Goal: Find specific page/section: Find specific page/section

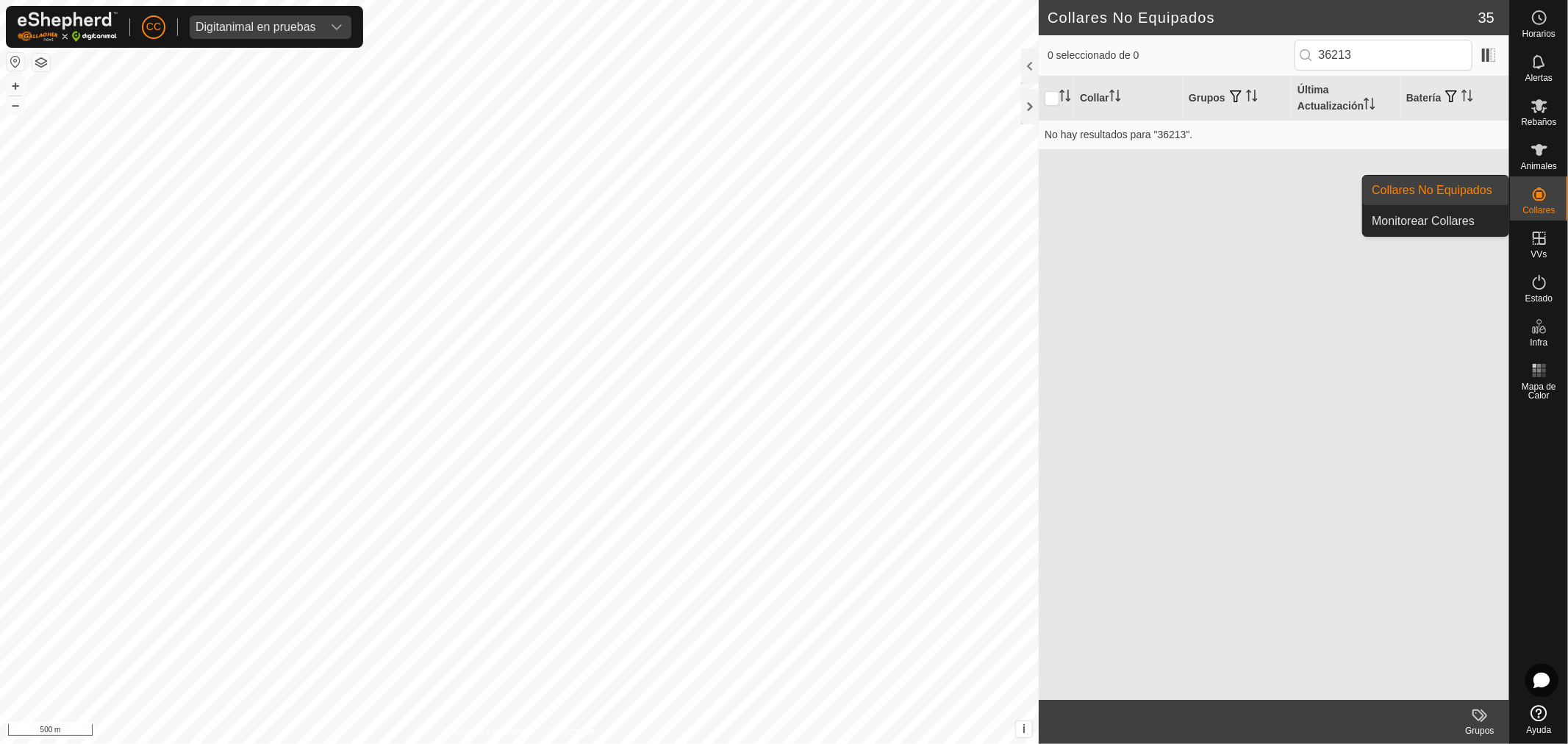
click at [1541, 204] on es-neckbands-svg-icon at bounding box center [1540, 194] width 27 height 24
click at [1460, 188] on link "Collares No Equipados" at bounding box center [1435, 190] width 145 height 29
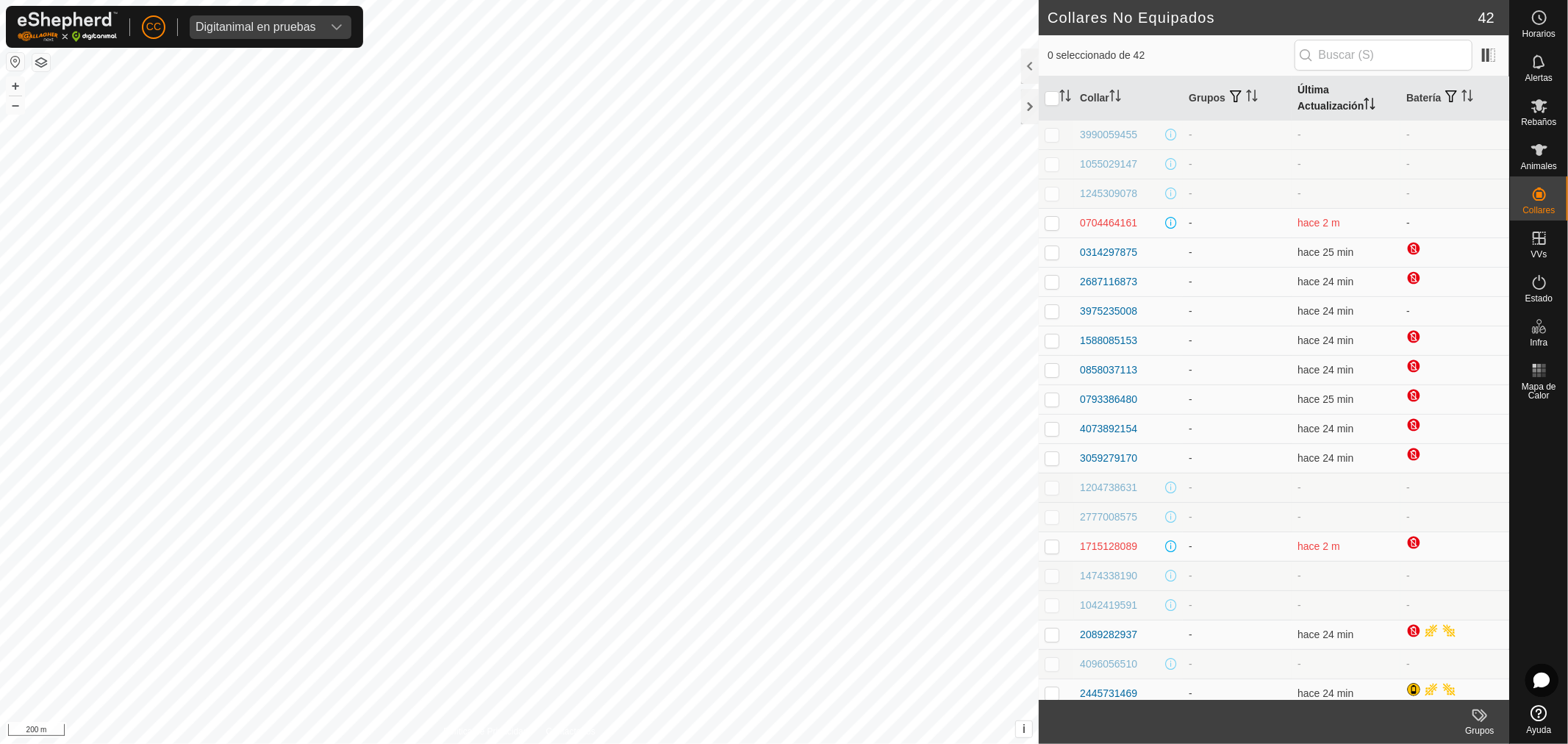
click at [1326, 103] on th "Última Actualización" at bounding box center [1346, 99] width 109 height 44
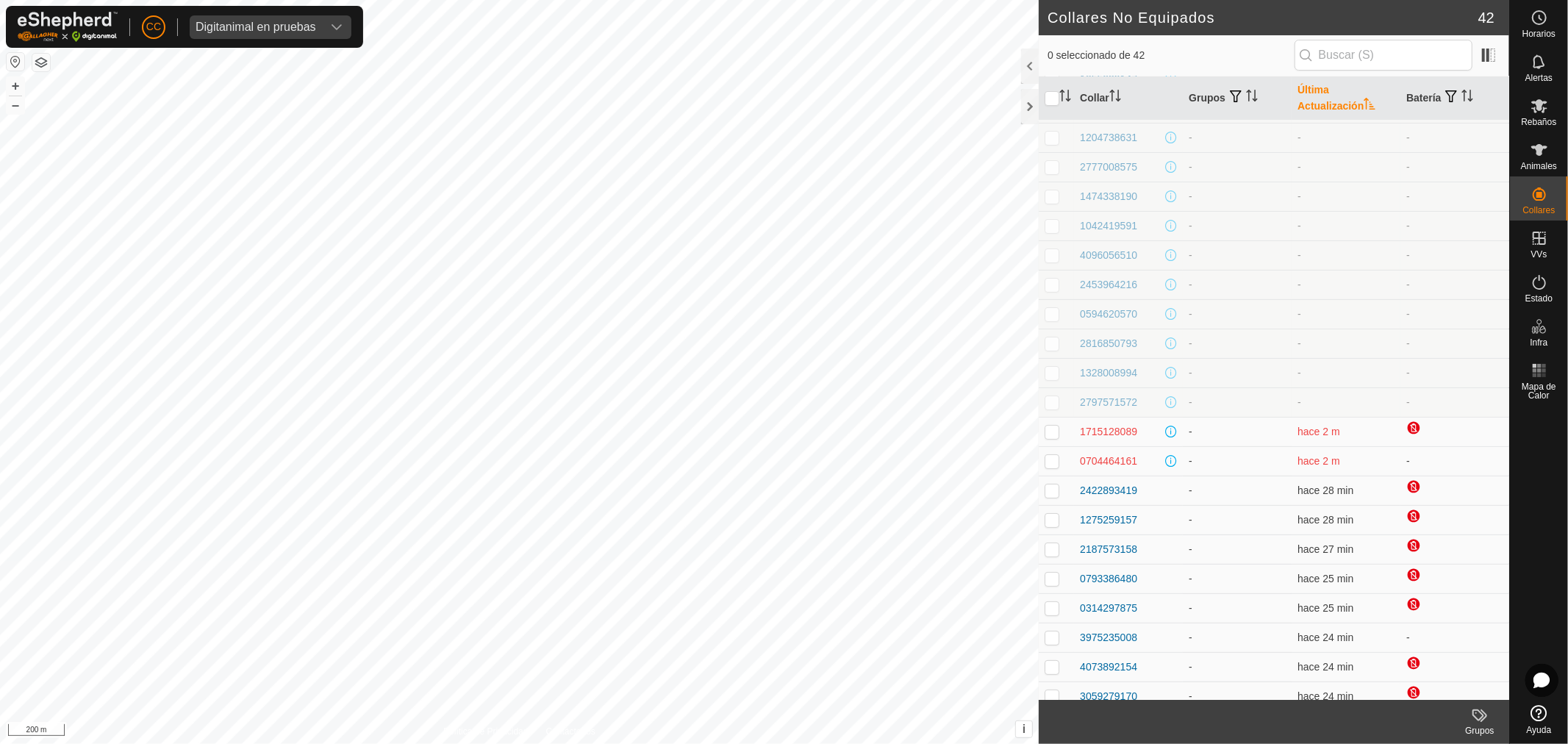
scroll to position [84, 0]
drag, startPoint x: 1110, startPoint y: 92, endPoint x: 1109, endPoint y: 101, distance: 9.1
click at [1109, 94] on th "Collar" at bounding box center [1128, 99] width 109 height 44
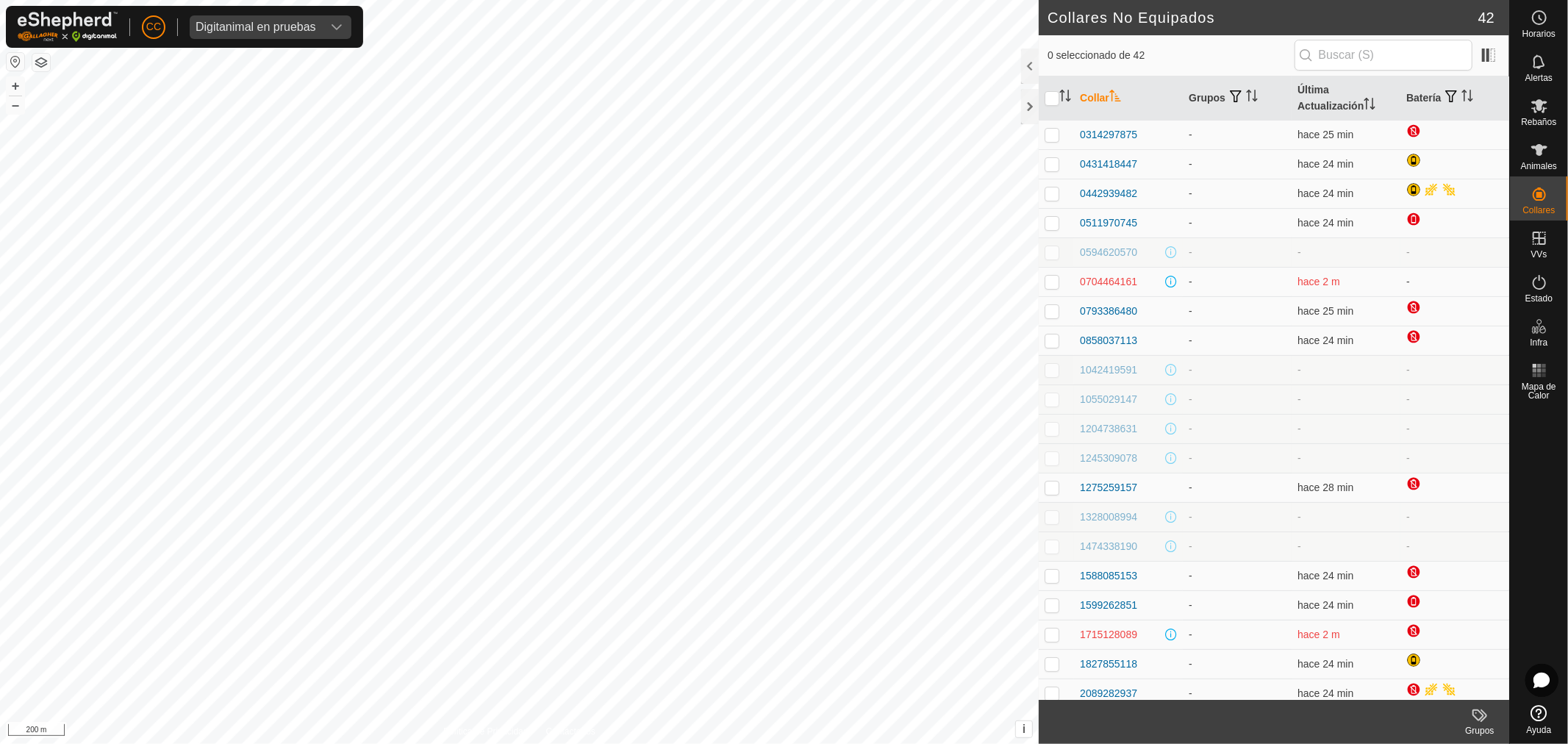
click at [1110, 93] on th "Collar" at bounding box center [1128, 99] width 109 height 44
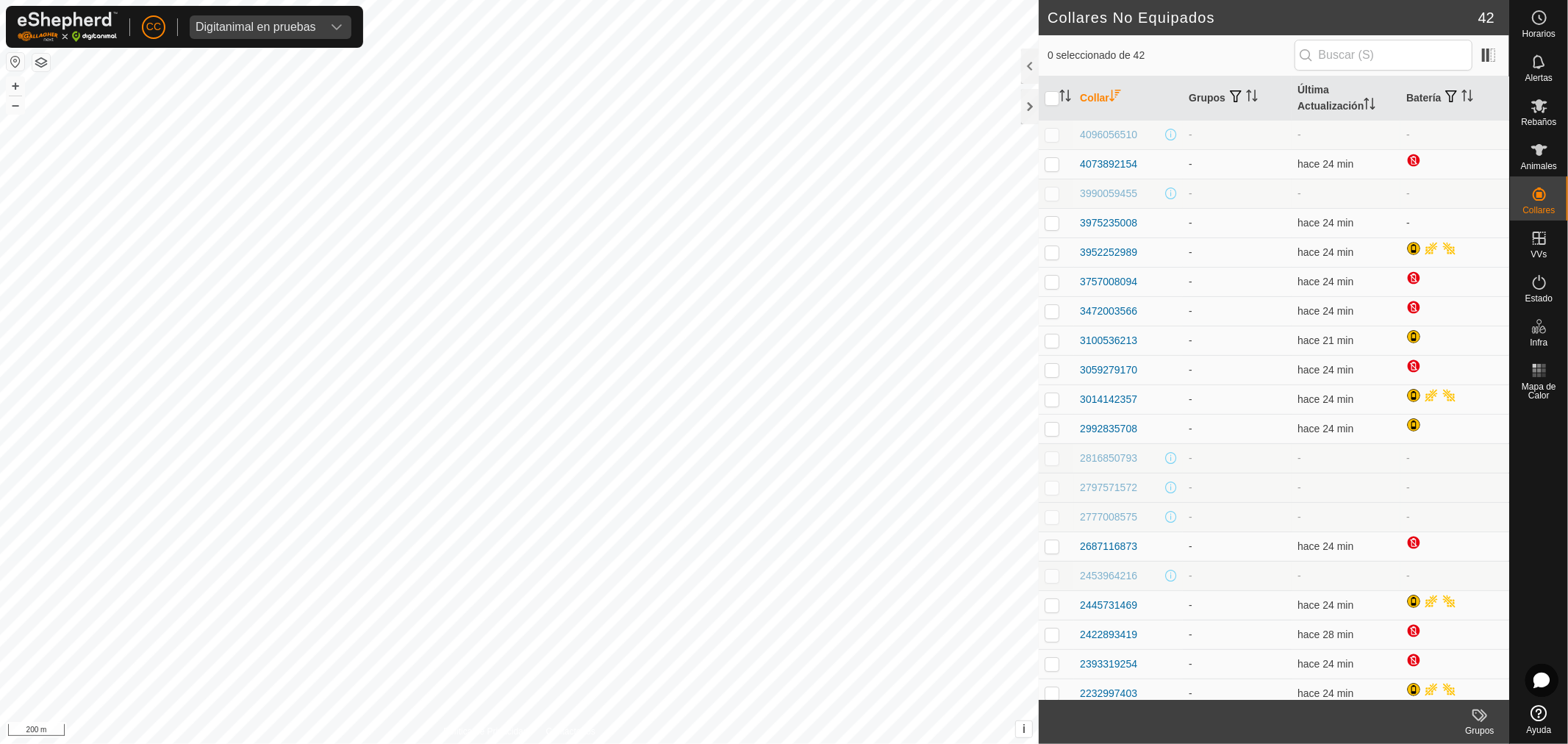
click at [1112, 88] on th "Collar" at bounding box center [1128, 99] width 109 height 44
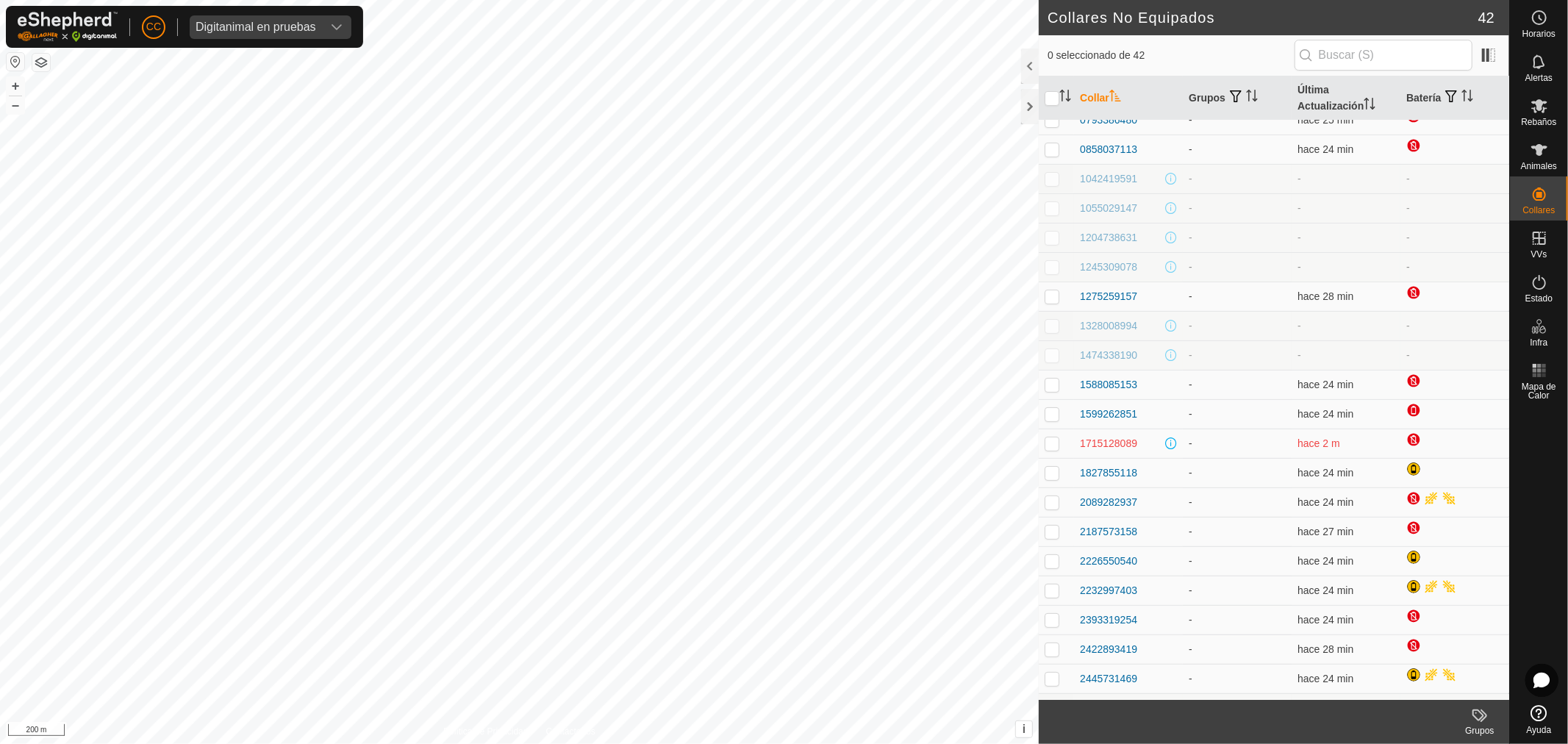
scroll to position [245, 0]
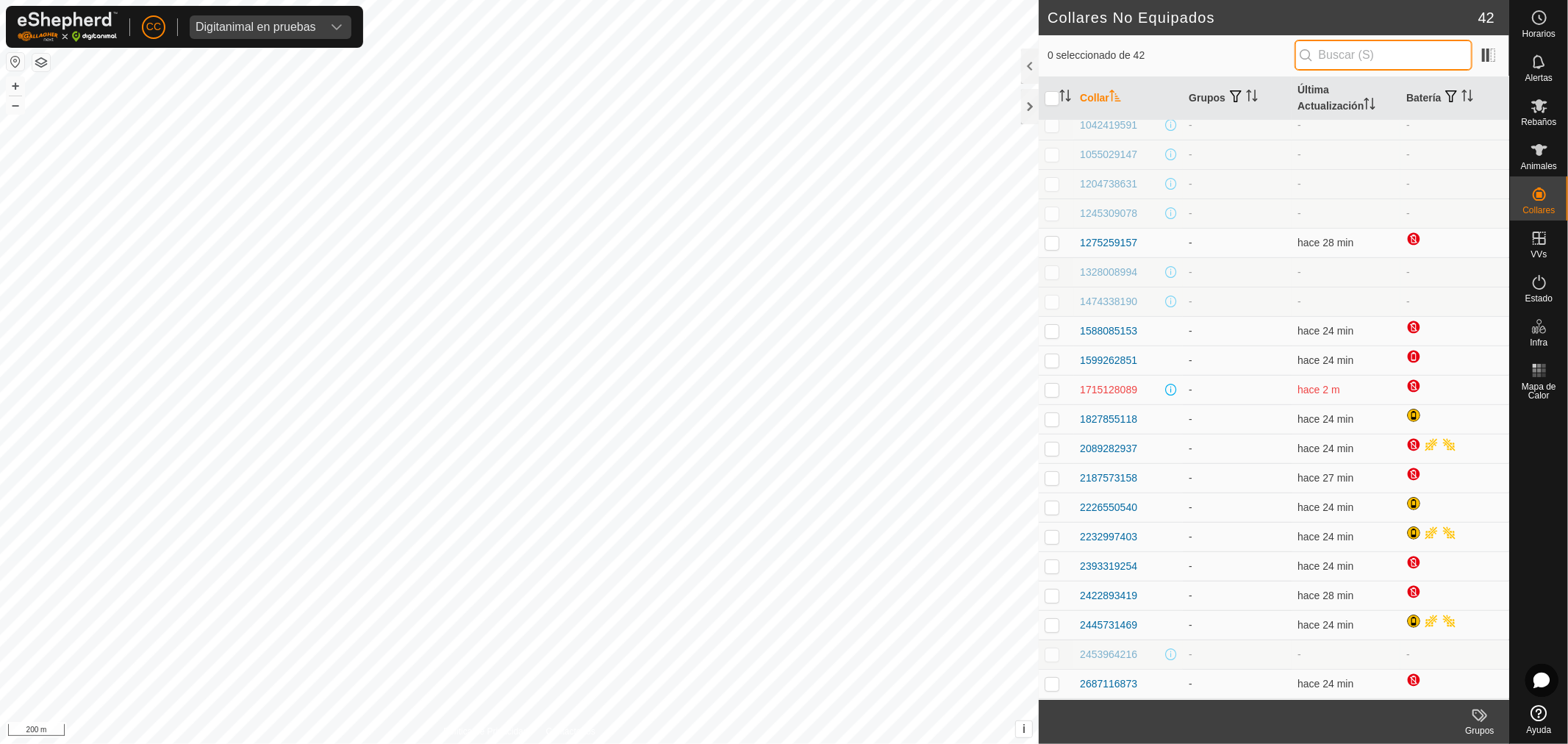
click at [1361, 66] on input "text" at bounding box center [1383, 54] width 178 height 31
paste input "2453964216"
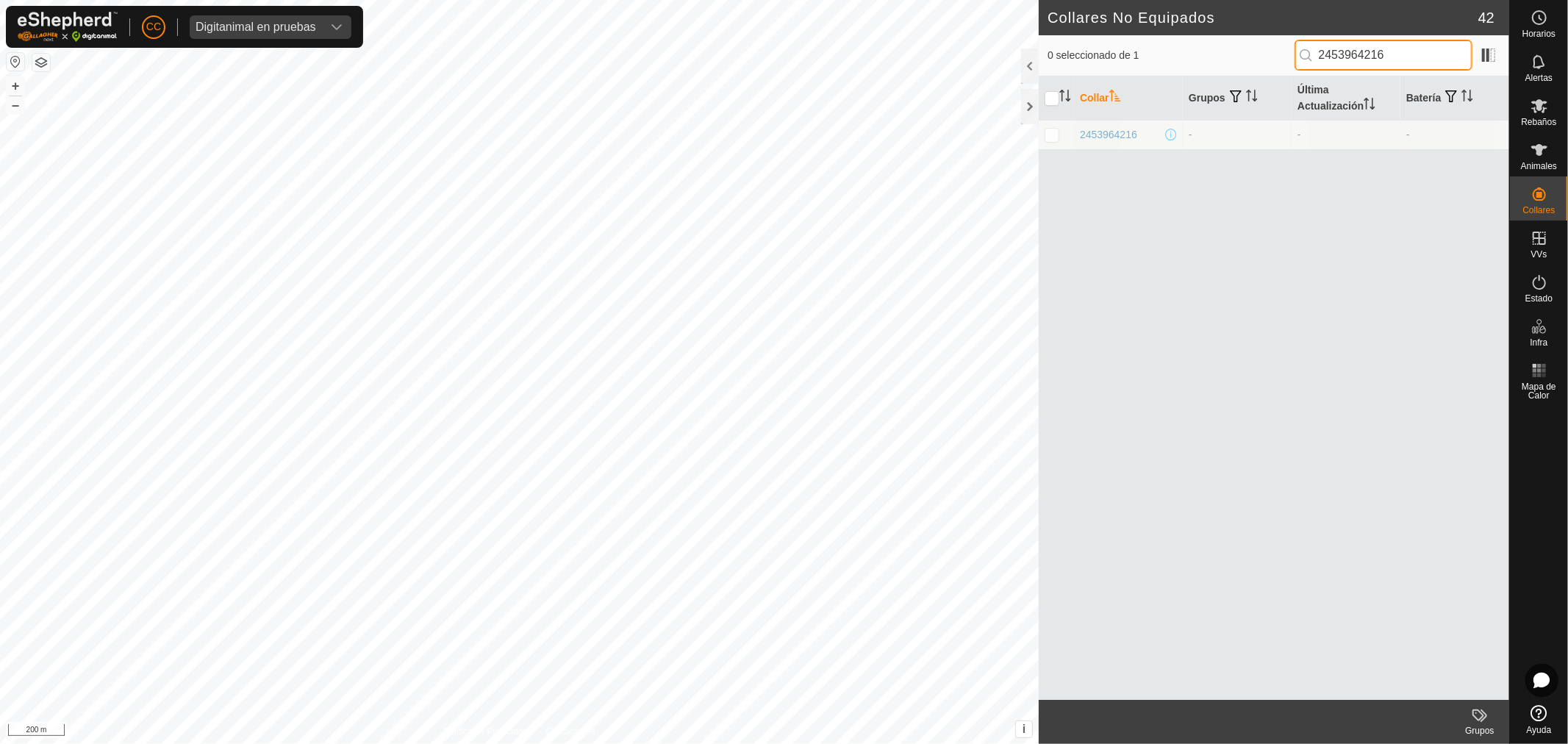
scroll to position [0, 0]
drag, startPoint x: 1362, startPoint y: 55, endPoint x: 1268, endPoint y: 55, distance: 94.0
click at [1268, 55] on div "0 seleccionado de 1 2453964216" at bounding box center [1274, 54] width 453 height 31
paste input "1827855118"
drag, startPoint x: 1394, startPoint y: 62, endPoint x: 1295, endPoint y: 60, distance: 99.0
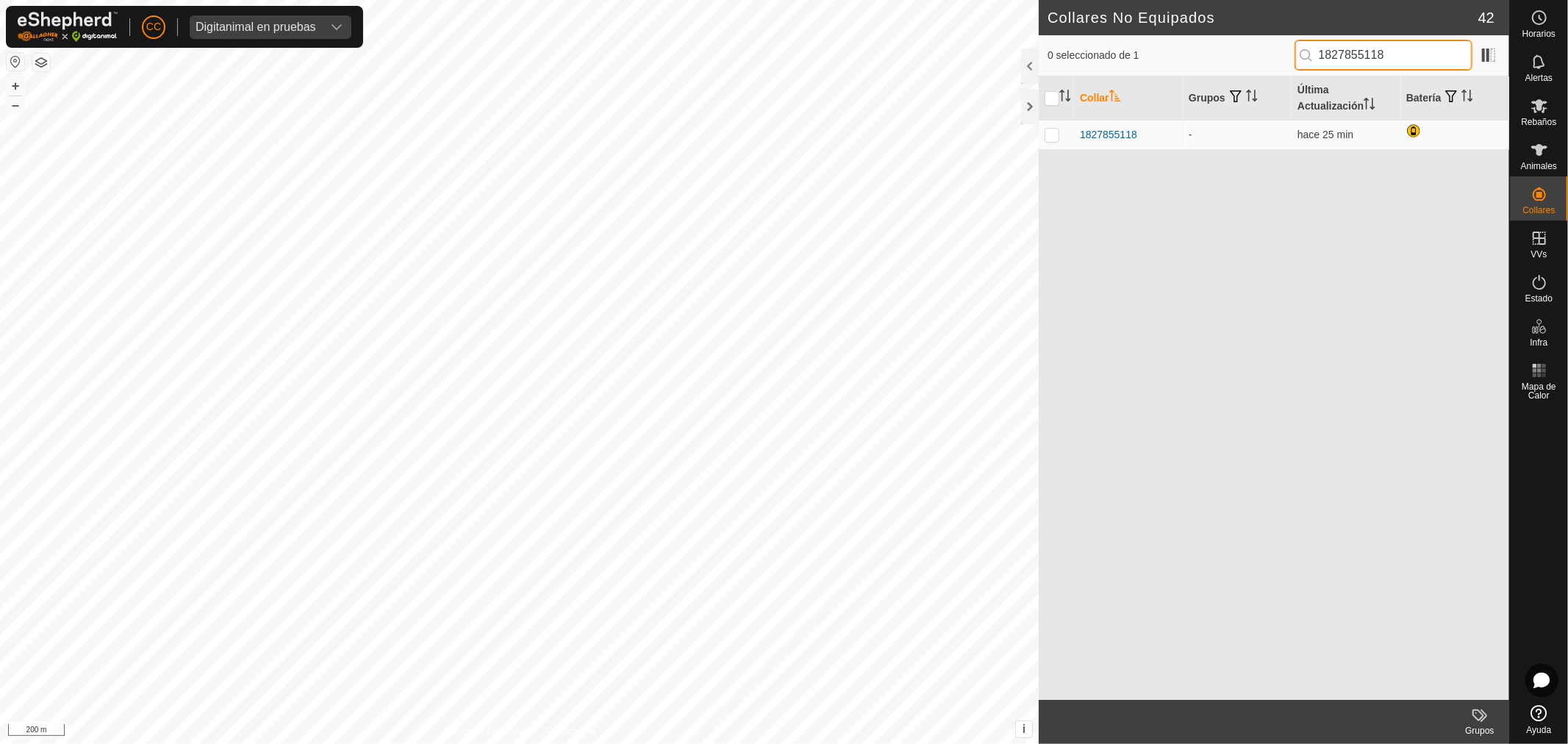
click at [1295, 60] on div "0 seleccionado de 1 1827855118" at bounding box center [1274, 54] width 453 height 31
paste input "275259157"
drag, startPoint x: 1409, startPoint y: 53, endPoint x: 1246, endPoint y: 62, distance: 163.2
click at [1246, 62] on div "0 seleccionado de 1 1275259157" at bounding box center [1274, 54] width 453 height 31
paste input "2422893419"
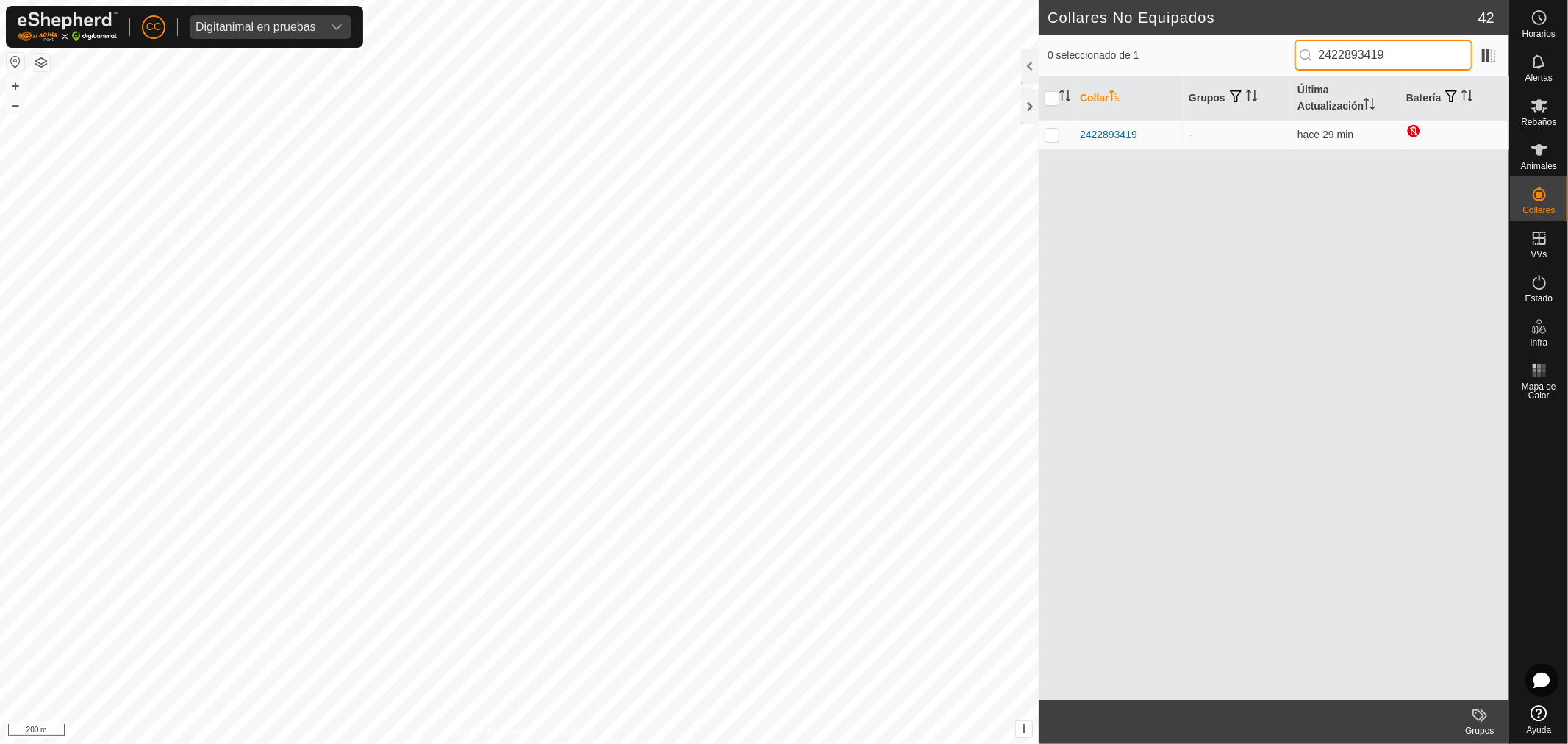
drag, startPoint x: 1409, startPoint y: 50, endPoint x: 1244, endPoint y: 61, distance: 165.4
click at [1245, 61] on div "0 seleccionado de 1 2422893419" at bounding box center [1274, 54] width 453 height 31
paste input "594620570"
drag, startPoint x: 1357, startPoint y: 62, endPoint x: 1255, endPoint y: 68, distance: 102.2
click at [1255, 68] on div "0 seleccionado de 1 594620570" at bounding box center [1274, 54] width 453 height 31
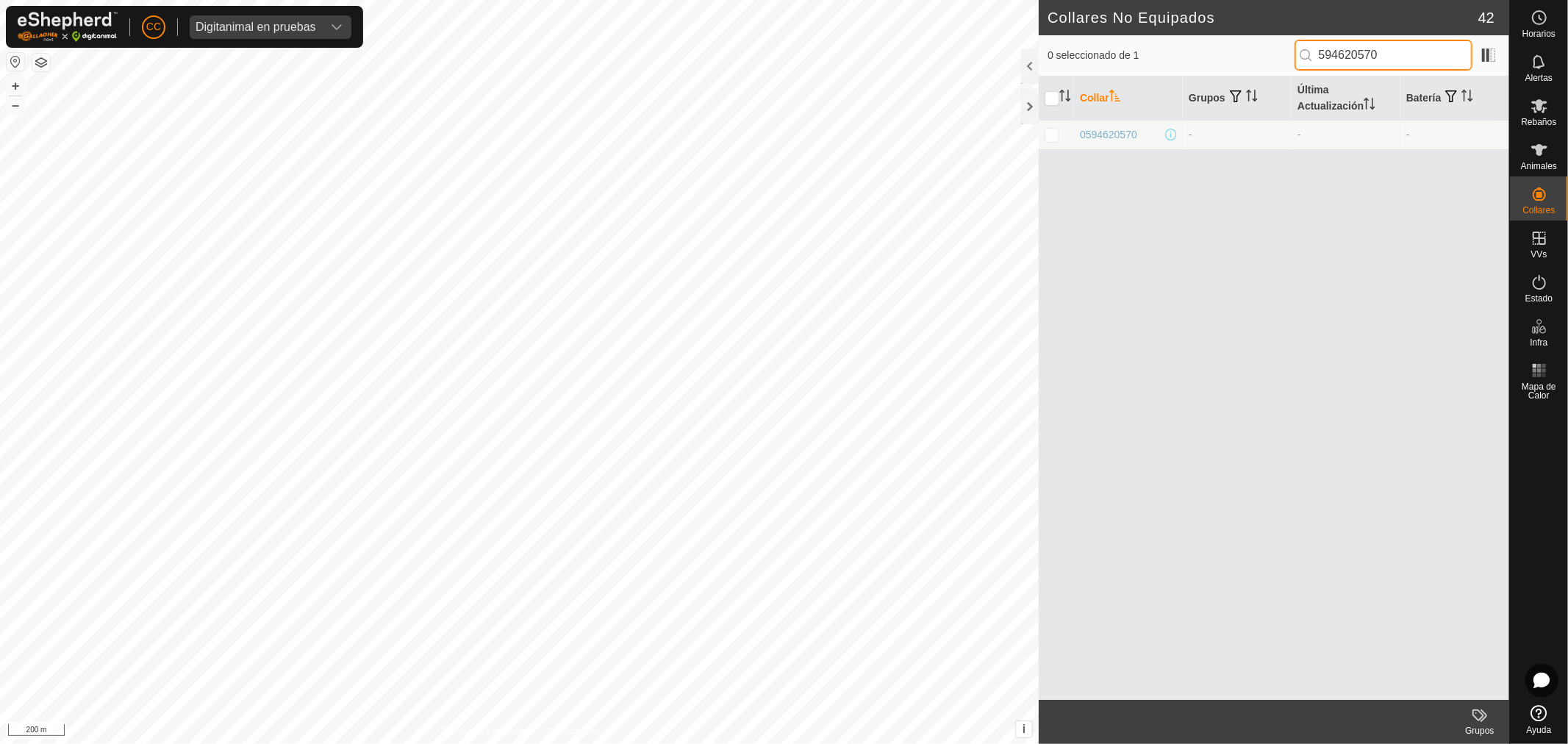
paste input "2816850793"
drag, startPoint x: 1138, startPoint y: 137, endPoint x: 1056, endPoint y: 137, distance: 82.0
click at [1056, 137] on tr "2816850793 - - -" at bounding box center [1274, 134] width 470 height 29
drag, startPoint x: 1397, startPoint y: 48, endPoint x: 1232, endPoint y: 54, distance: 165.1
click at [1232, 54] on div "0 seleccionado de 1 2816850793" at bounding box center [1274, 54] width 453 height 31
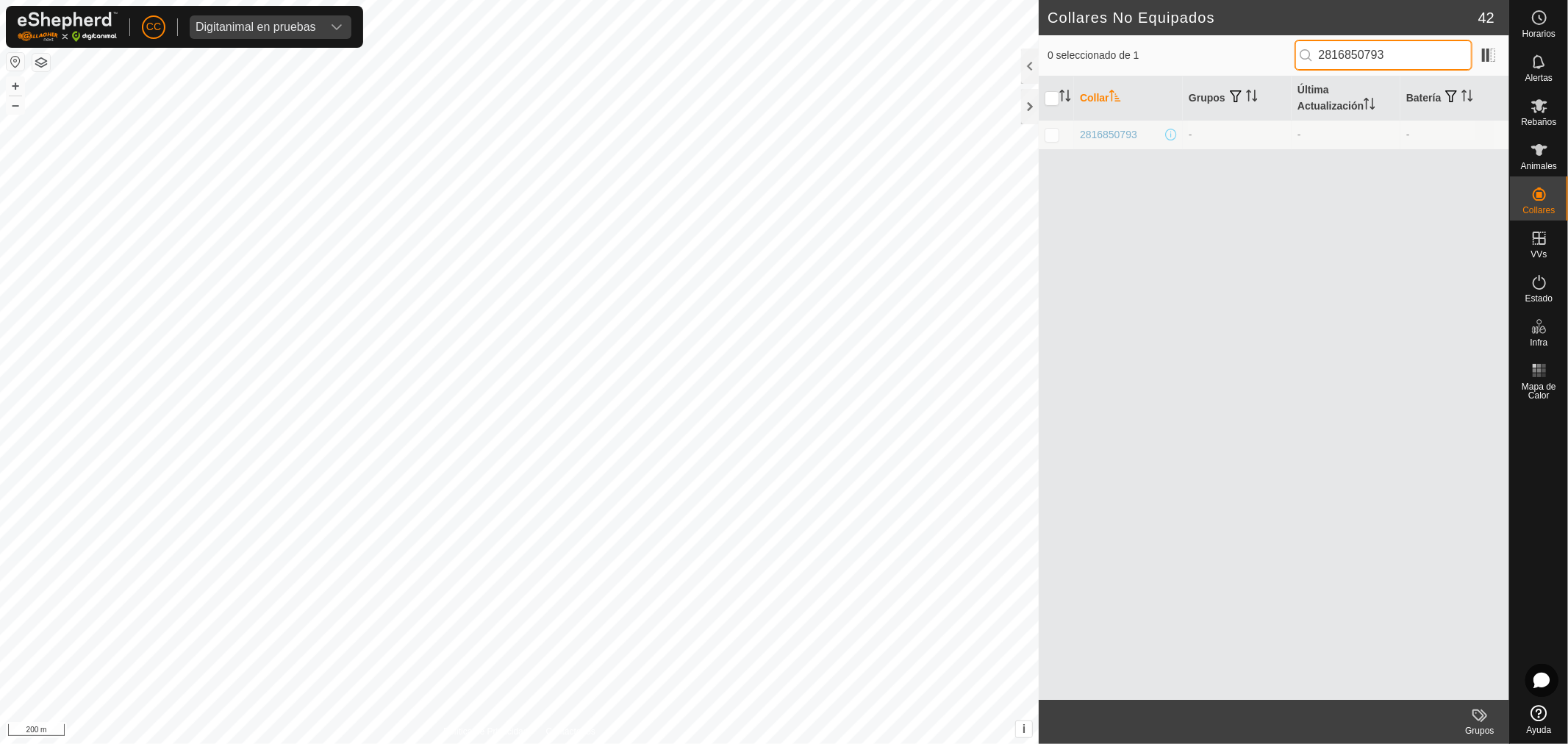
paste input "187573158"
drag, startPoint x: 1137, startPoint y: 129, endPoint x: 1076, endPoint y: 134, distance: 61.2
click at [1076, 134] on td "2187573158" at bounding box center [1128, 134] width 109 height 29
drag, startPoint x: 1400, startPoint y: 50, endPoint x: 1238, endPoint y: 53, distance: 162.0
click at [1238, 53] on div "0 seleccionado de 1 2187573158" at bounding box center [1274, 54] width 453 height 31
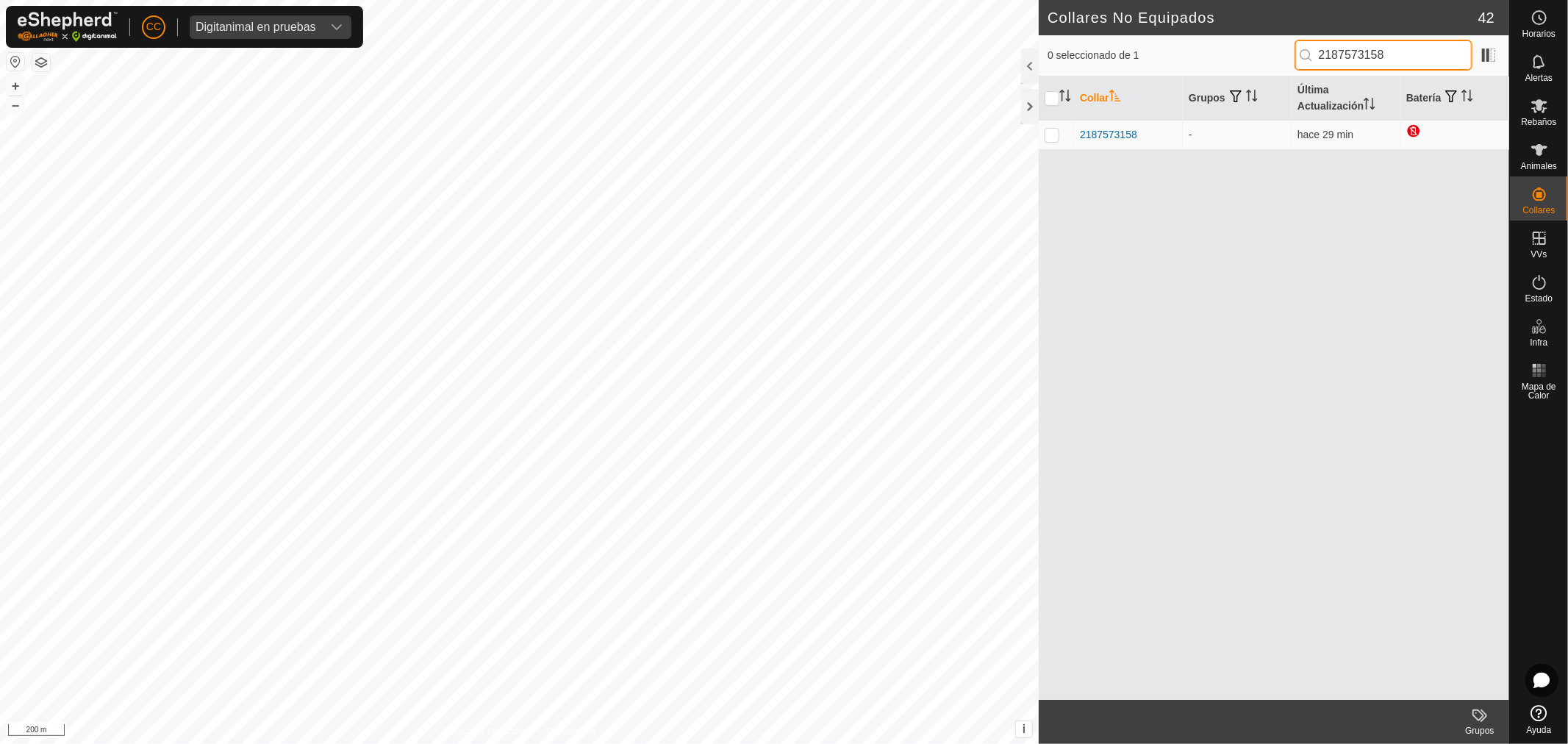
paste input "0431418447"
drag, startPoint x: 1393, startPoint y: 48, endPoint x: 1273, endPoint y: 66, distance: 121.3
click at [1273, 66] on div "0 seleccionado de 1 0431418447" at bounding box center [1274, 54] width 453 height 31
paste input "3975235008"
type input "3975235008"
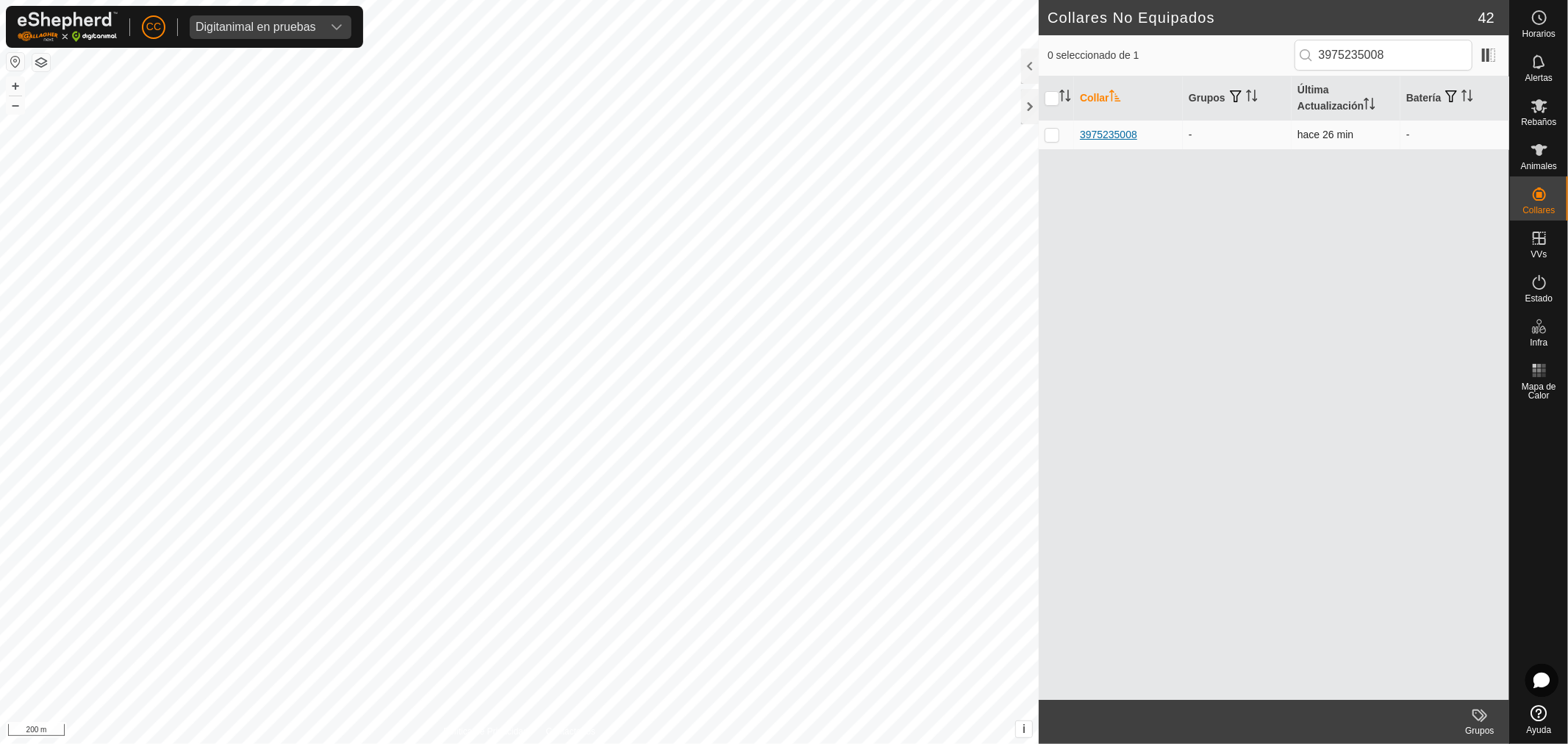
click at [1109, 136] on div "3975235008" at bounding box center [1108, 135] width 58 height 16
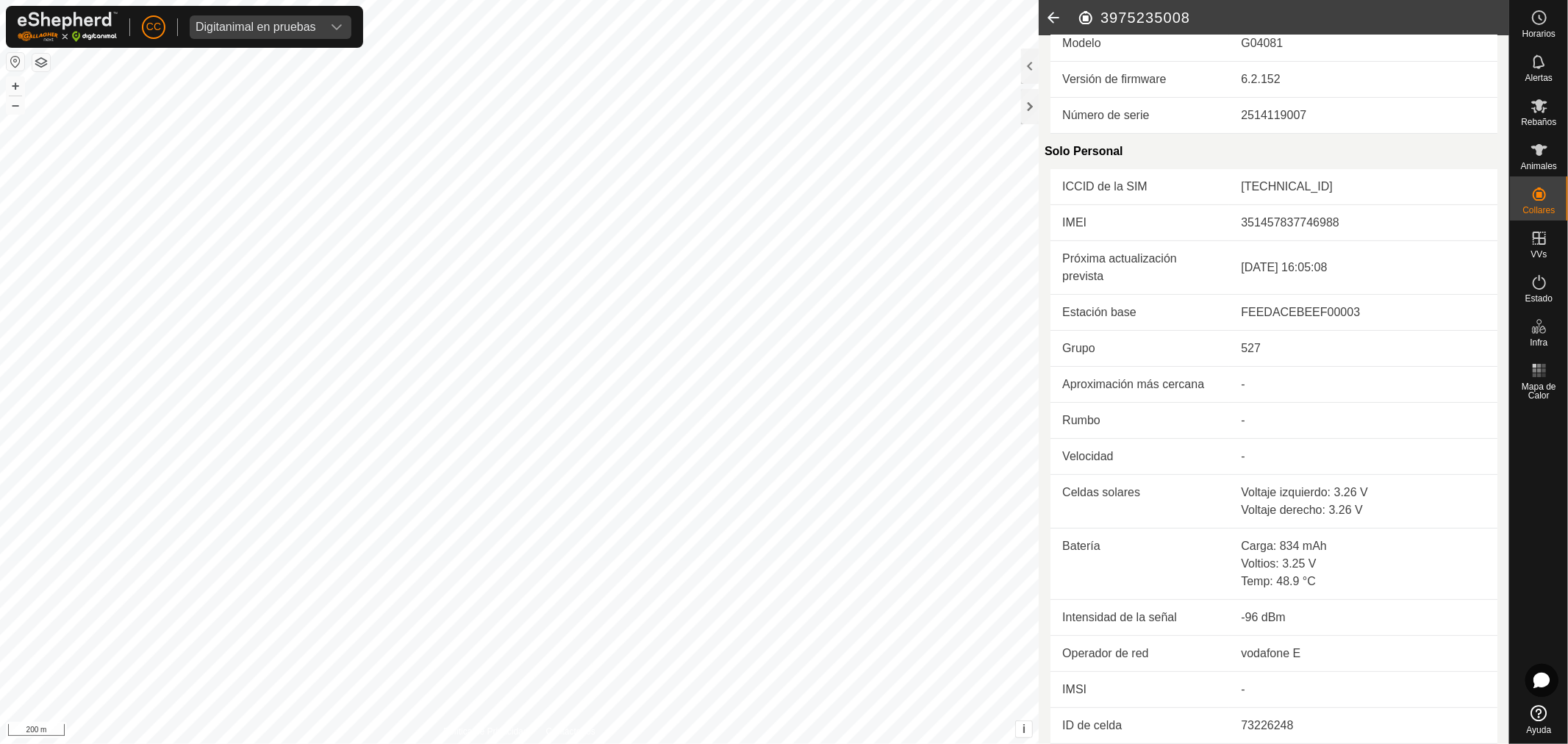
scroll to position [239, 0]
click at [1058, 23] on icon at bounding box center [1053, 17] width 29 height 36
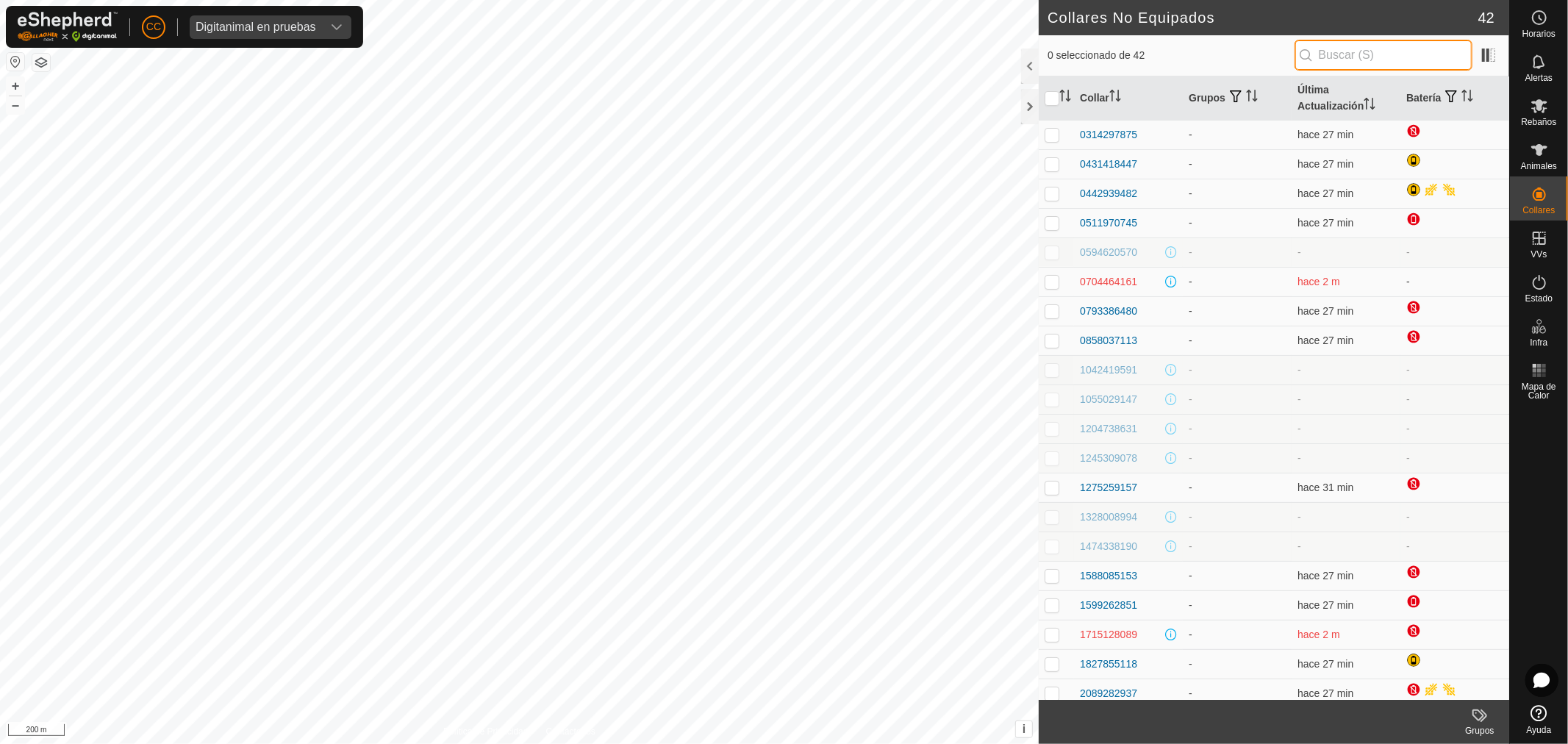
click at [1368, 54] on input "text" at bounding box center [1383, 54] width 178 height 31
paste input "2992835708"
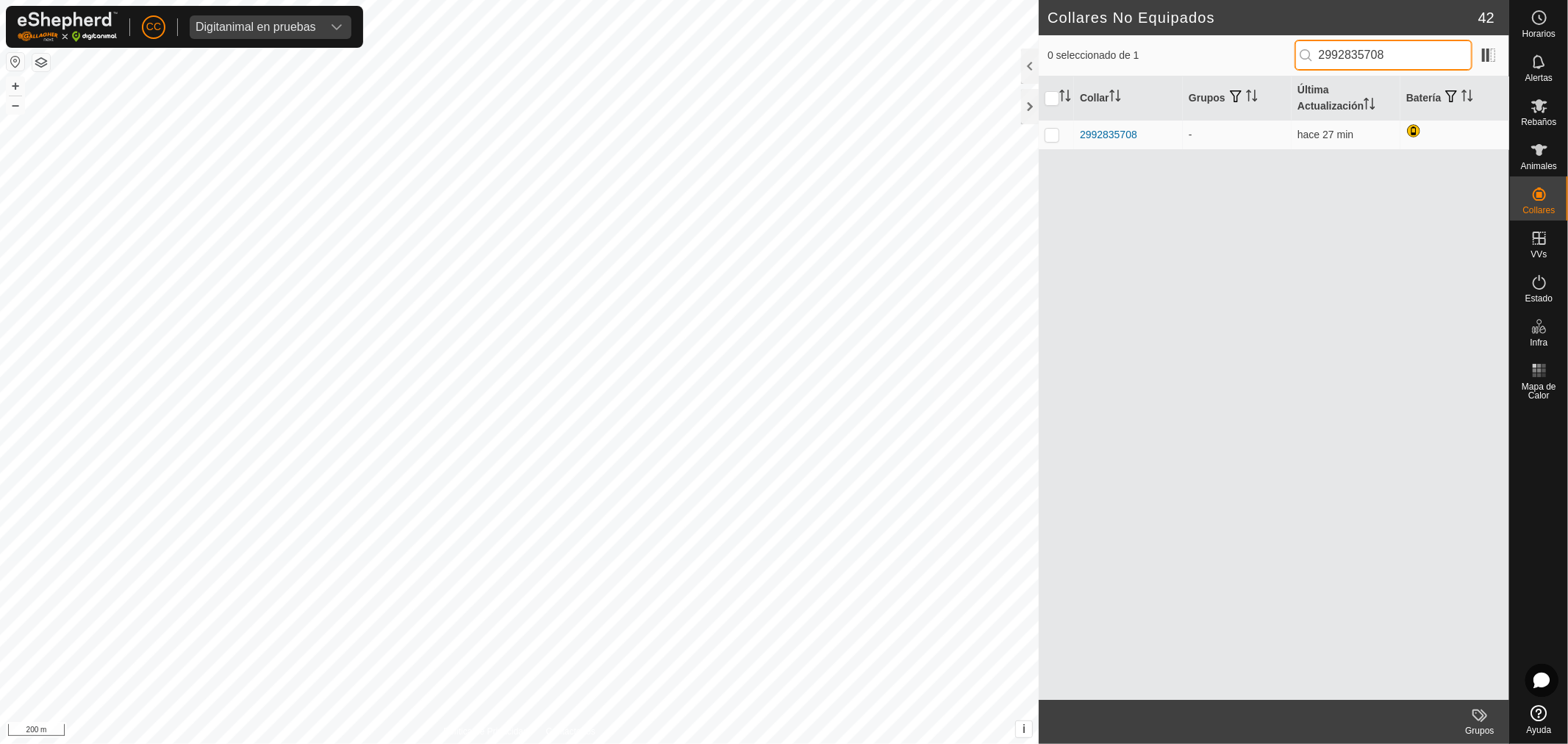
drag, startPoint x: 1399, startPoint y: 54, endPoint x: 1263, endPoint y: 59, distance: 136.1
click at [1263, 59] on div "0 seleccionado de 1 2992835708" at bounding box center [1274, 54] width 453 height 31
paste input "797571572"
click at [1395, 48] on input "2797571572" at bounding box center [1383, 54] width 178 height 31
drag, startPoint x: 1395, startPoint y: 48, endPoint x: 1387, endPoint y: 51, distance: 8.5
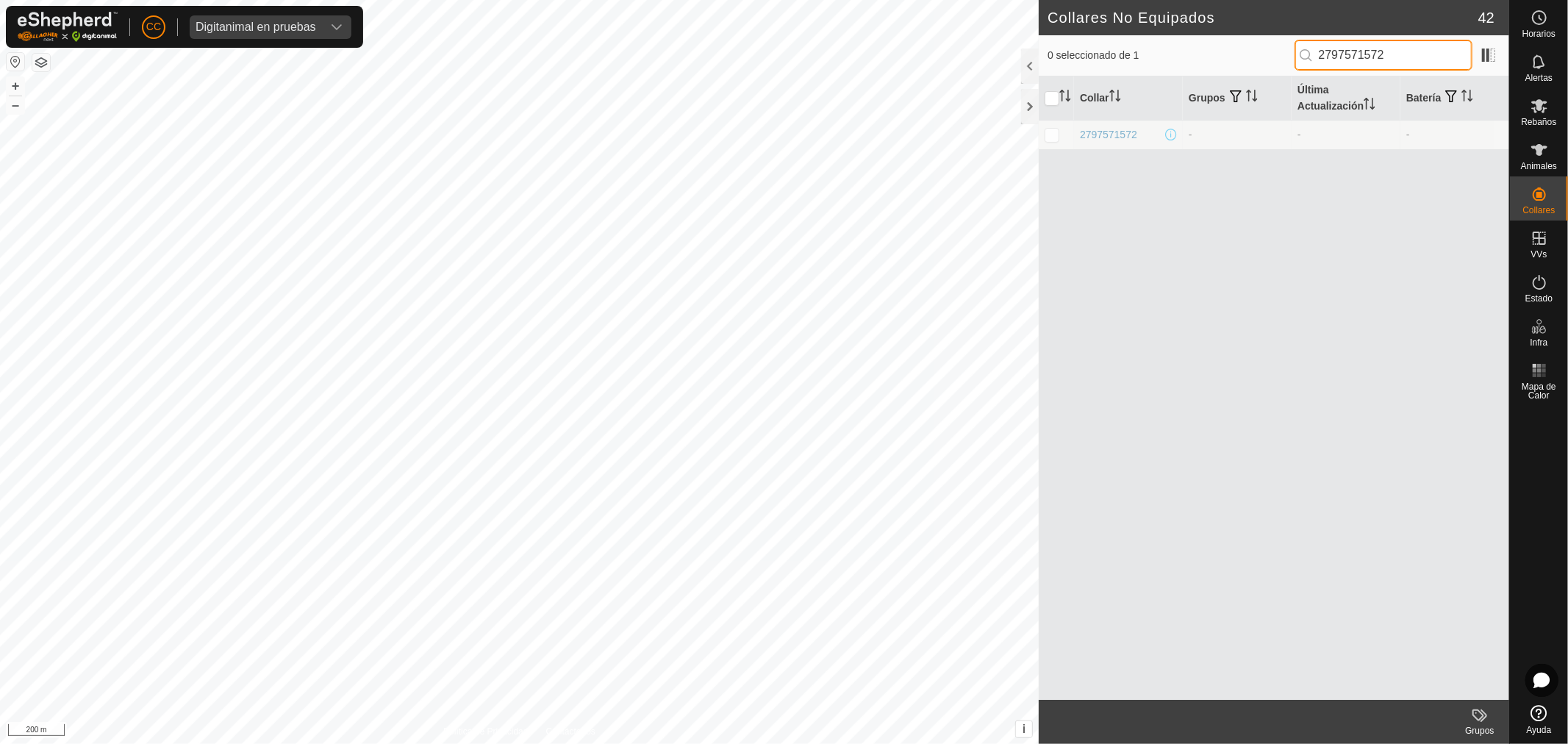
click at [1387, 51] on input "2797571572" at bounding box center [1383, 54] width 178 height 31
paste input "510279431"
click at [1361, 40] on input "510279431" at bounding box center [1383, 54] width 178 height 31
click at [1360, 47] on input "510279431" at bounding box center [1383, 54] width 178 height 31
paste input "0274553120"
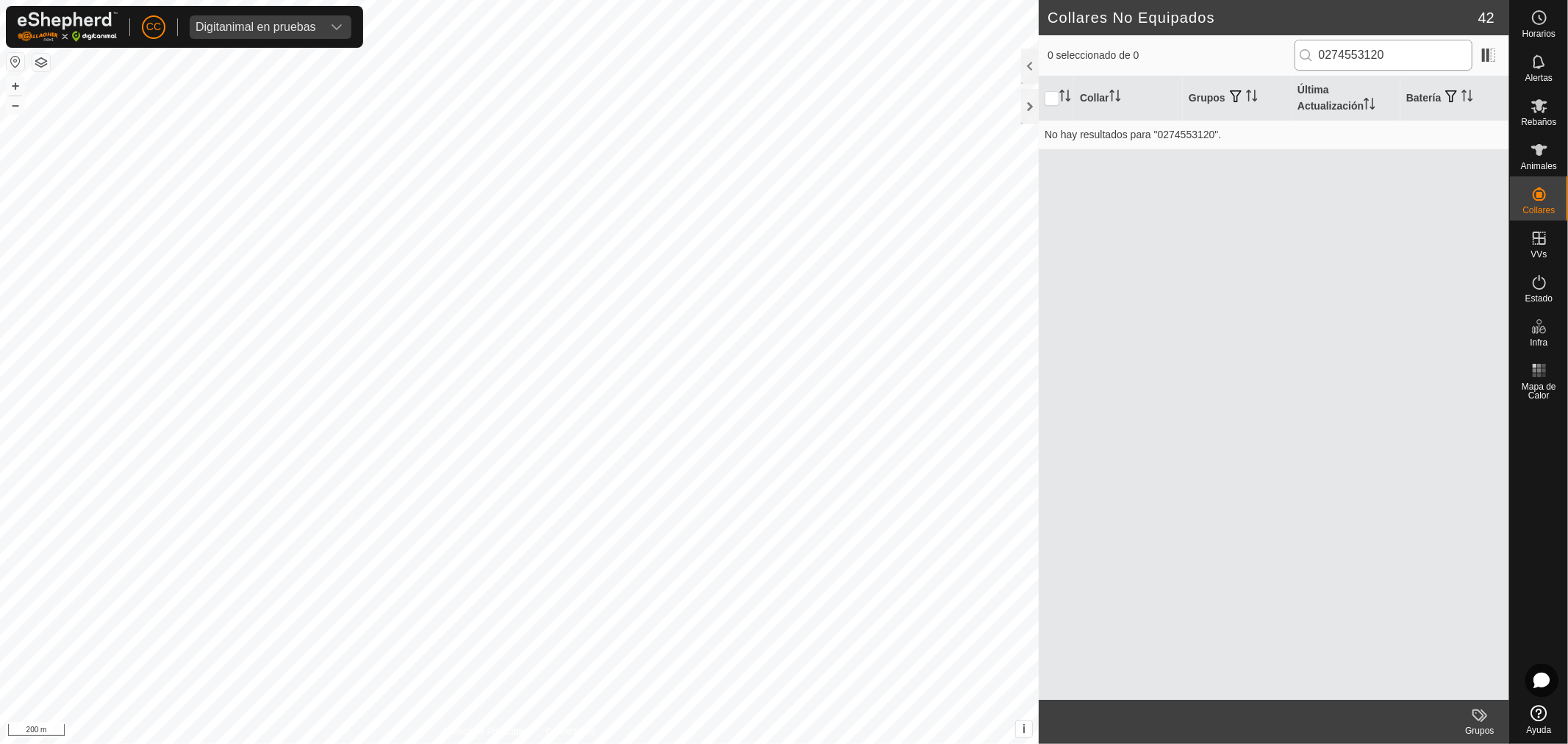
drag, startPoint x: 1378, startPoint y: 71, endPoint x: 1371, endPoint y: 59, distance: 13.9
click at [1377, 71] on div "0 seleccionado de 0 0274553120" at bounding box center [1274, 56] width 470 height 41
click at [1370, 58] on input "0274553120" at bounding box center [1383, 54] width 178 height 31
paste input "3100536213"
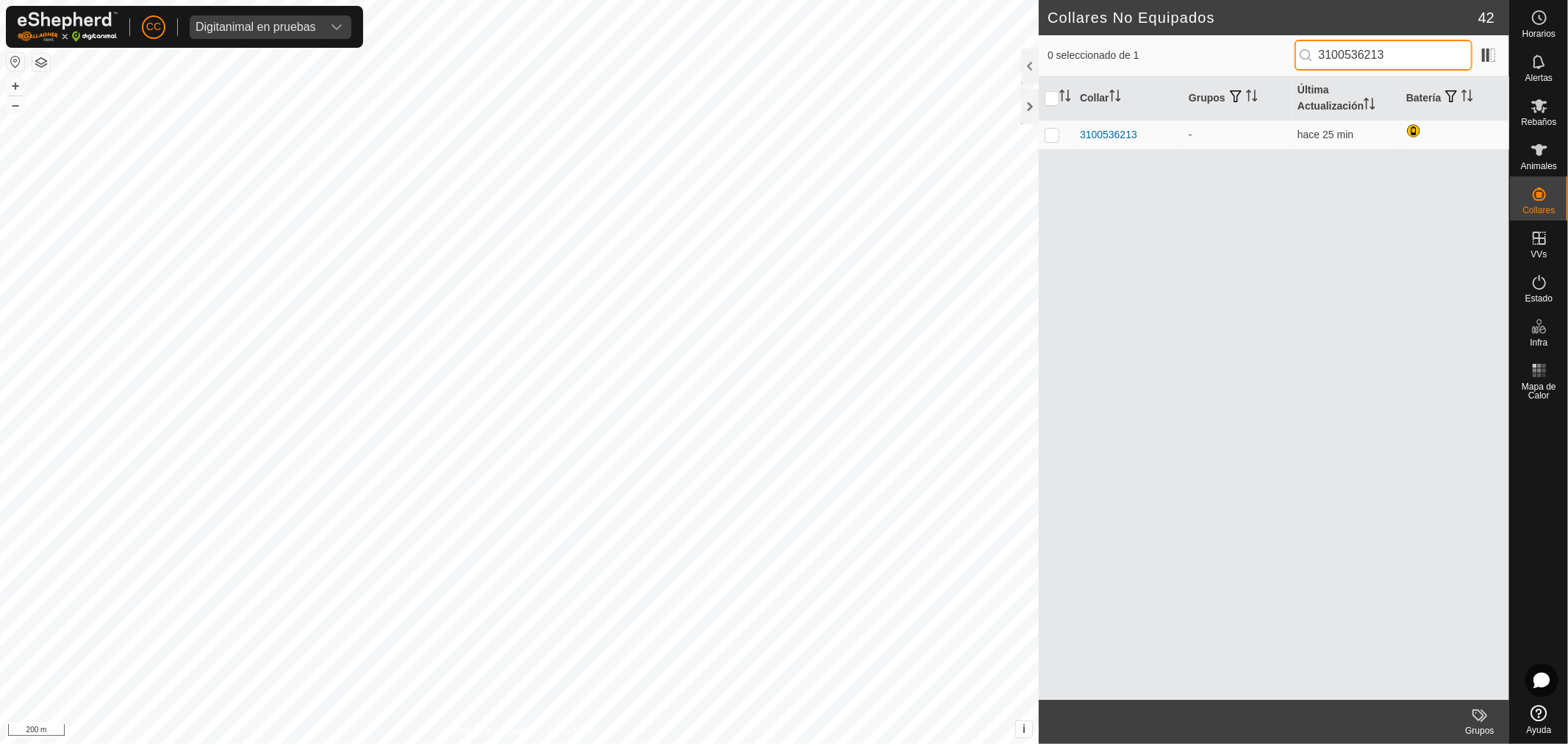
click at [1412, 59] on input "3100536213" at bounding box center [1383, 54] width 178 height 31
paste input "2226550540"
type input "2226550540"
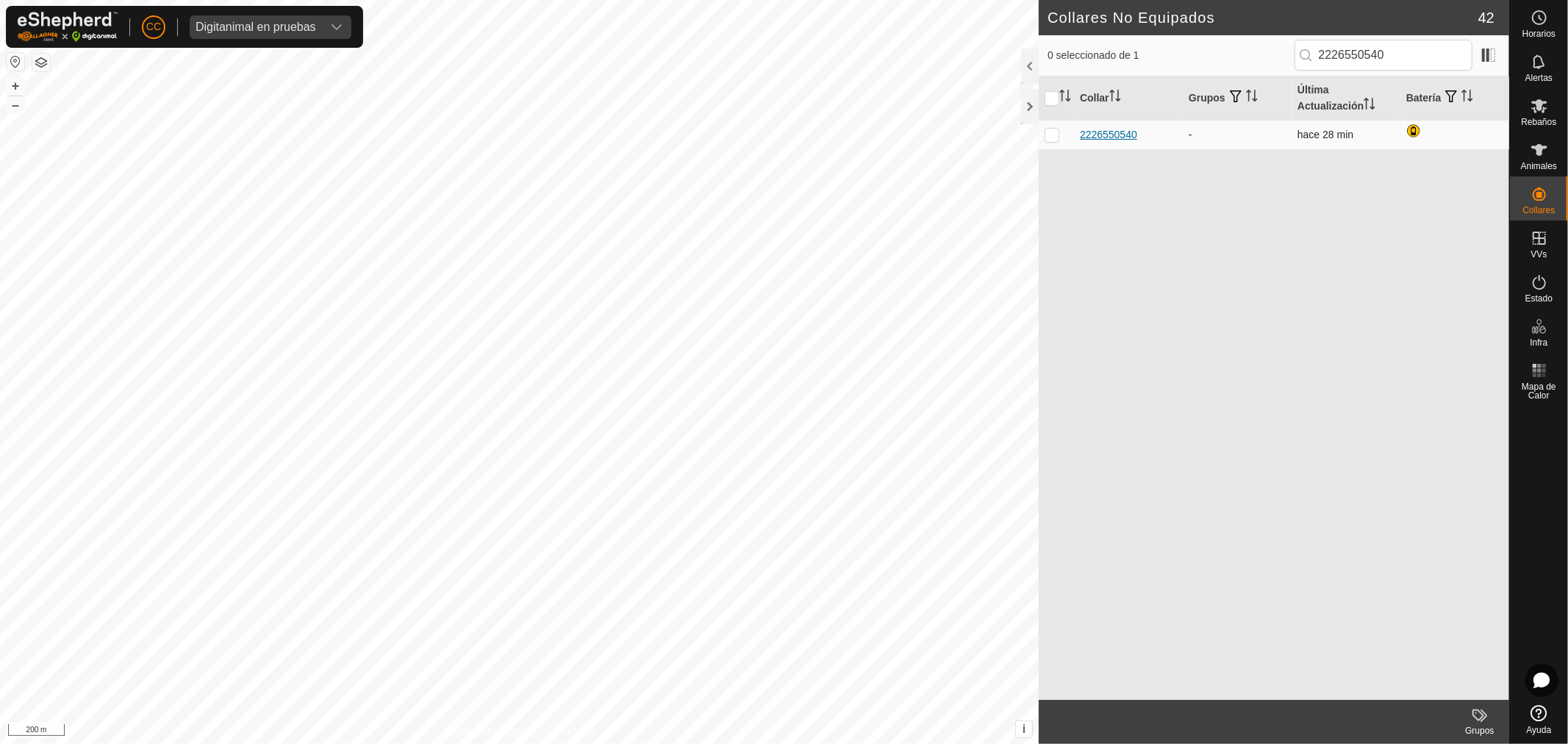
click at [1120, 133] on div "2226550540" at bounding box center [1108, 135] width 58 height 16
